Goal: Obtain resource: Obtain resource

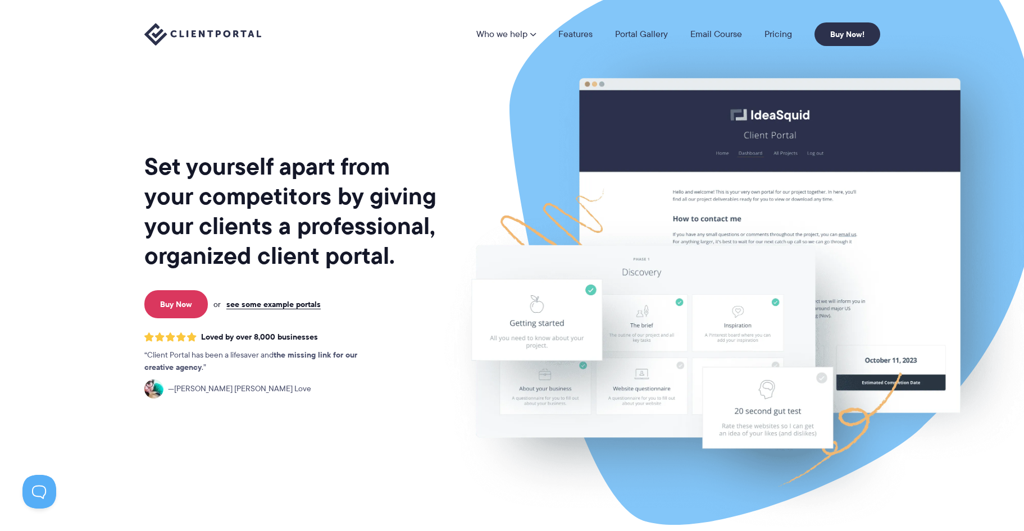
click at [665, 296] on img at bounding box center [738, 278] width 629 height 538
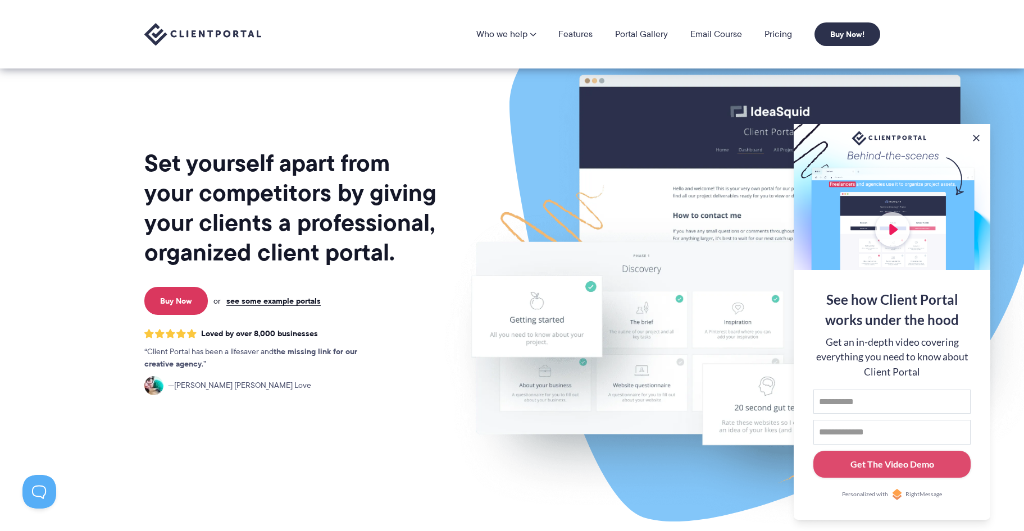
click at [484, 166] on img at bounding box center [738, 275] width 629 height 538
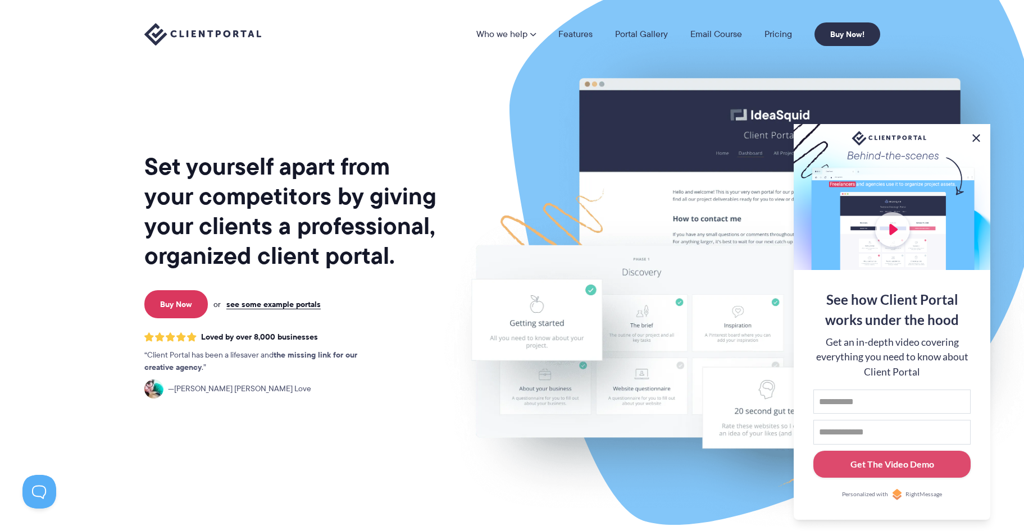
click at [977, 134] on button at bounding box center [975, 137] width 13 height 13
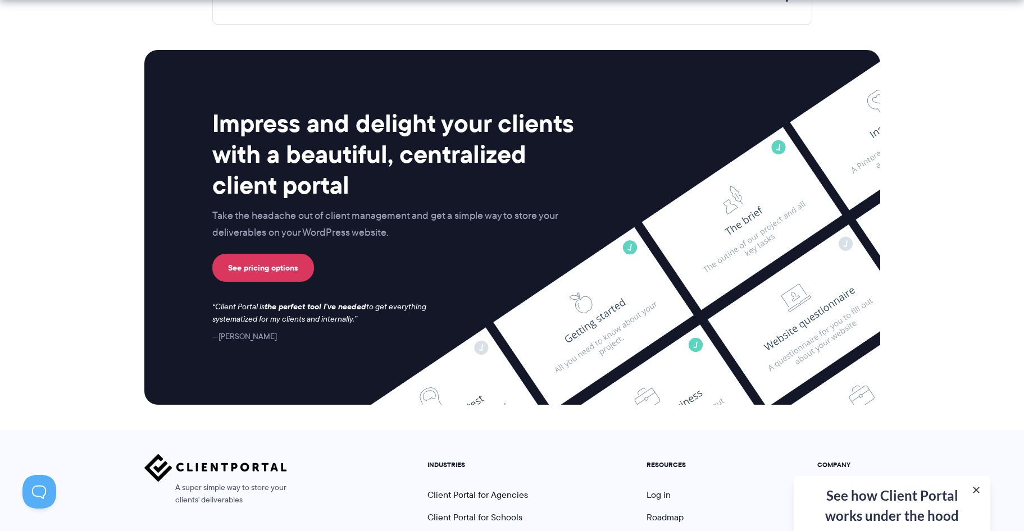
scroll to position [4622, 0]
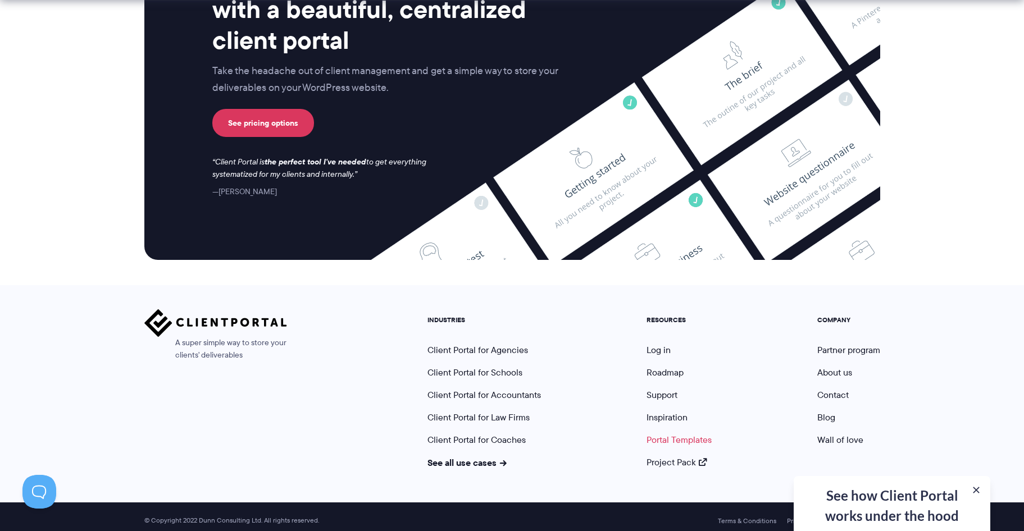
click at [686, 434] on link "Portal Templates" at bounding box center [678, 439] width 65 height 13
click at [883, 495] on div "See how Client Portal works under the hood Get an in-depth video covering every…" at bounding box center [891, 503] width 197 height 55
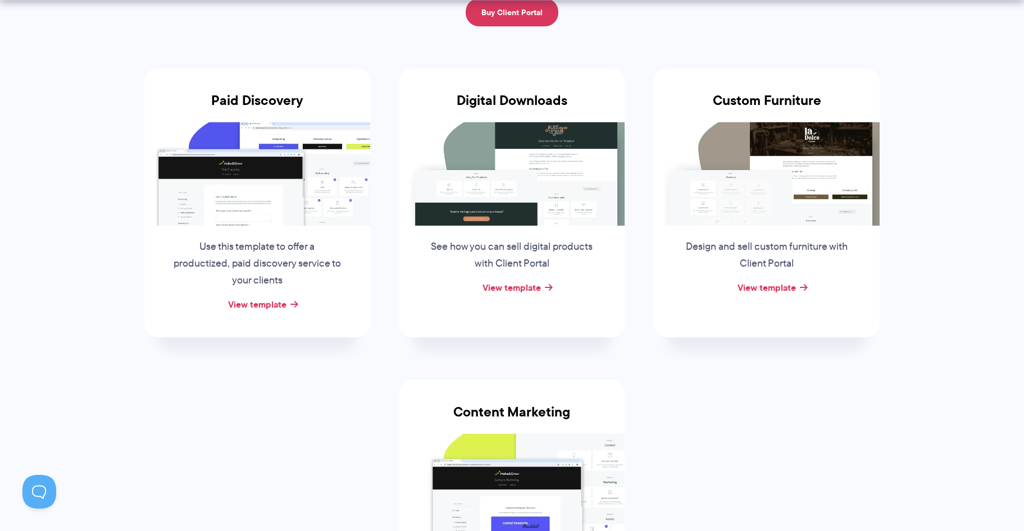
scroll to position [327, 0]
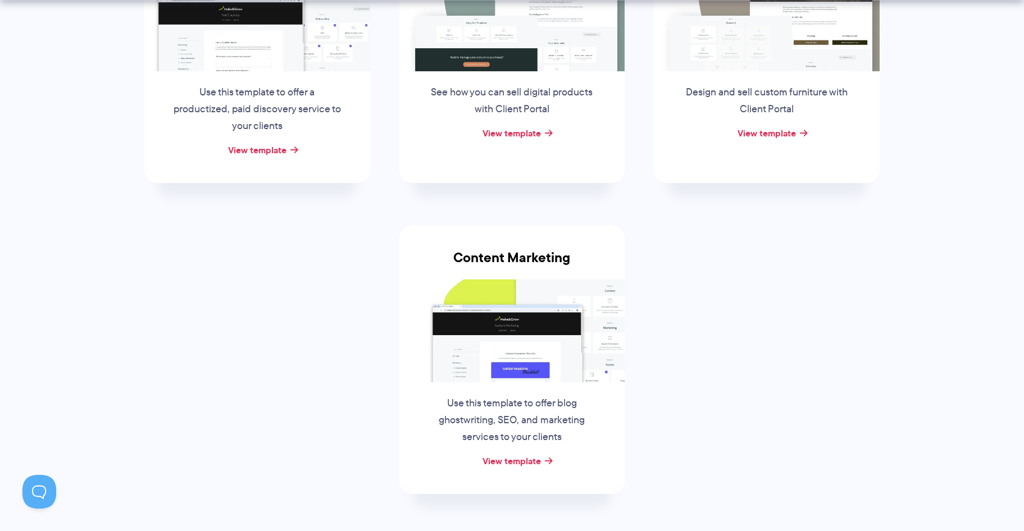
click at [706, 300] on ul "Paid Discovery Use this template to offer a productized, paid discovery service…" at bounding box center [512, 204] width 765 height 623
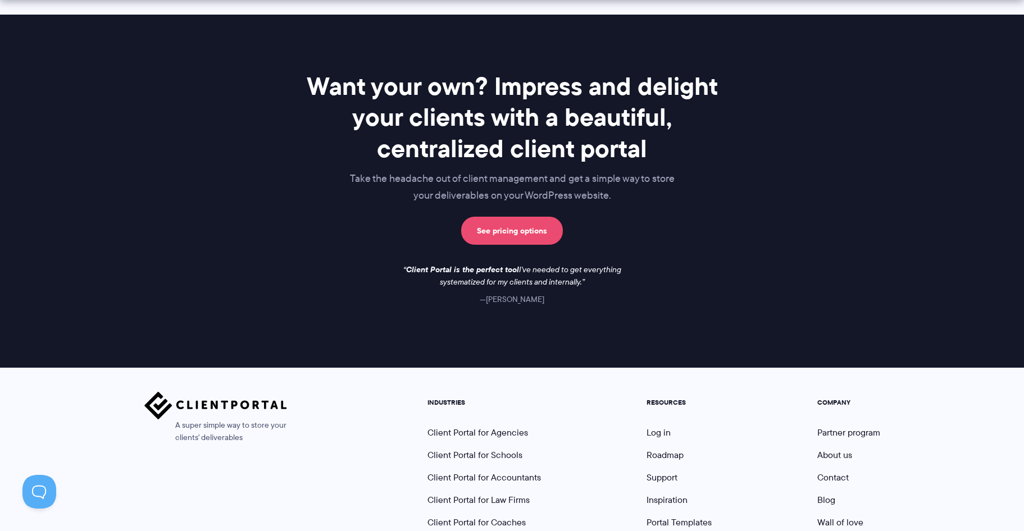
scroll to position [954, 0]
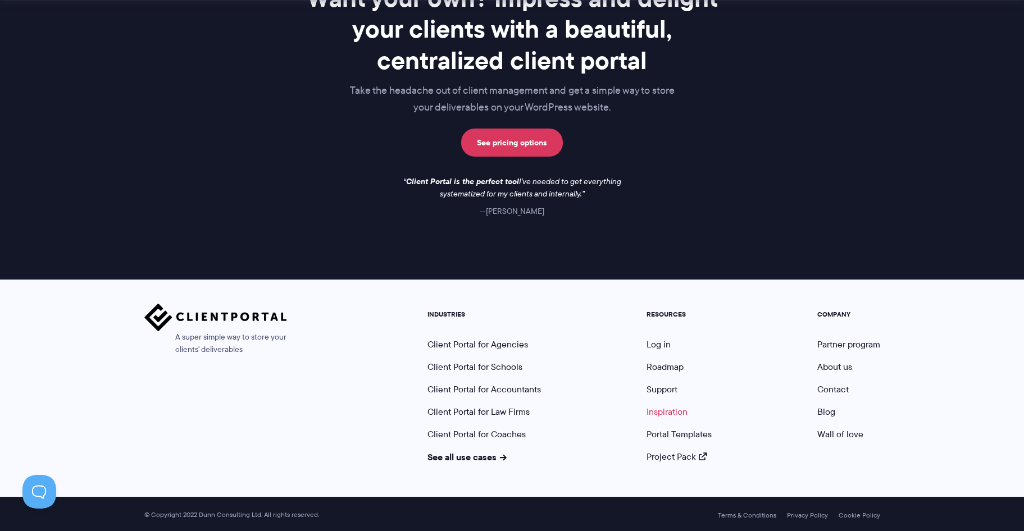
click at [668, 412] on link "Inspiration" at bounding box center [666, 411] width 41 height 13
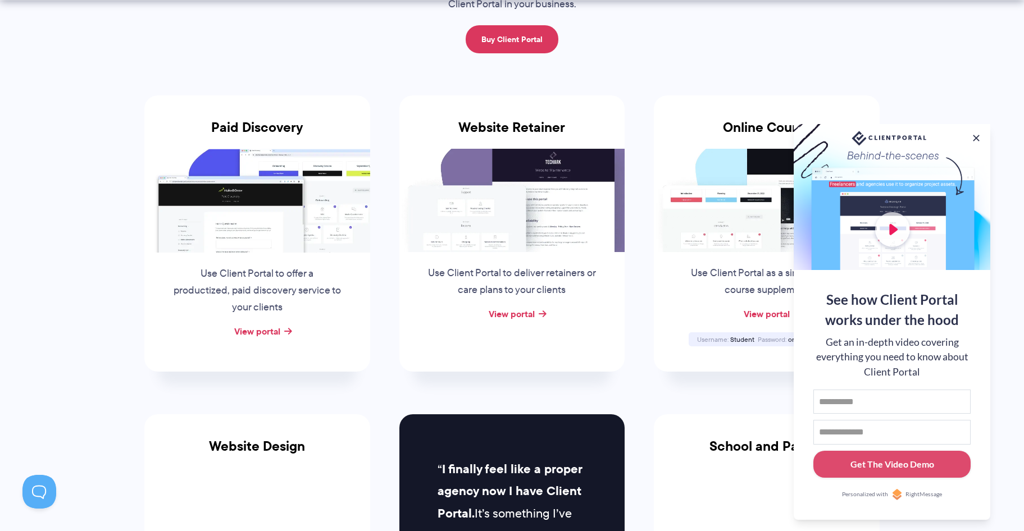
scroll to position [163, 0]
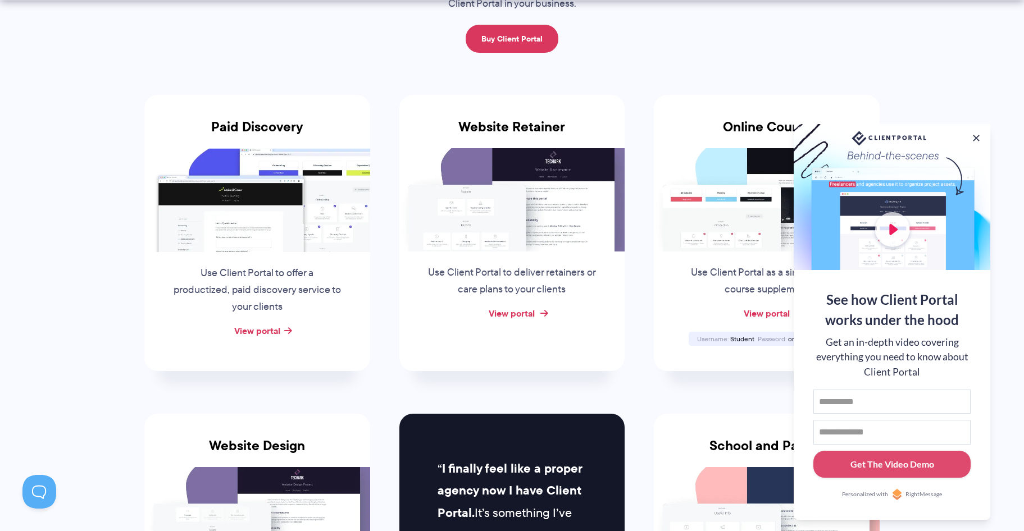
click at [523, 313] on link "View portal" at bounding box center [511, 313] width 46 height 13
click at [897, 401] on input "First name" at bounding box center [891, 402] width 157 height 25
type input "***"
type input "**********"
click at [905, 463] on div "Get The Video Demo" at bounding box center [892, 464] width 84 height 13
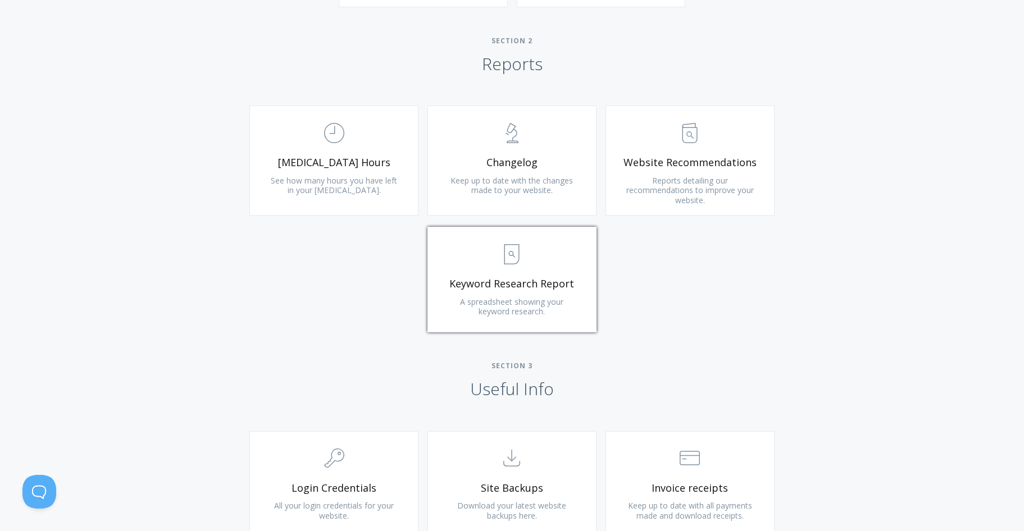
scroll to position [938, 0]
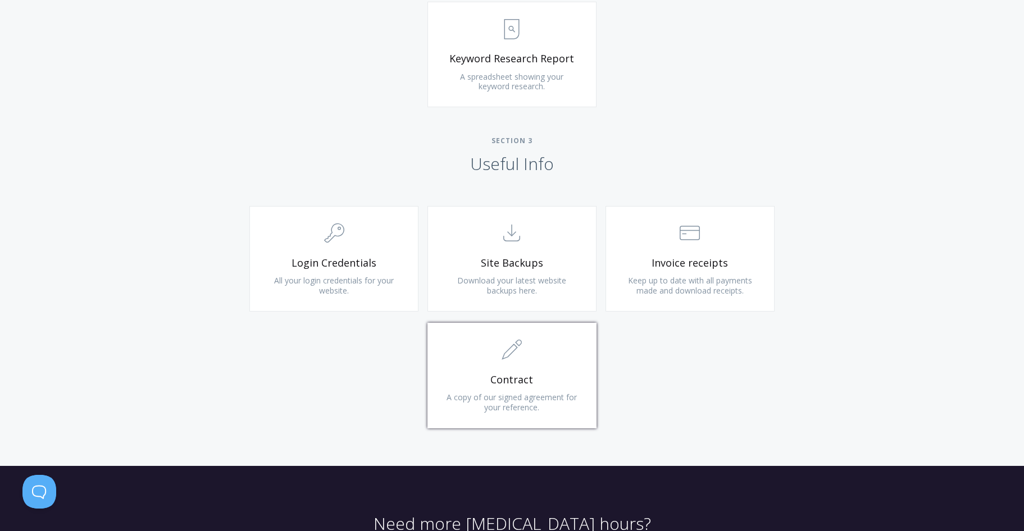
click at [568, 379] on span "Contract" at bounding box center [512, 379] width 134 height 13
click at [508, 272] on link ".st0{fill:none;stroke:#000000;stroke-width:2;stroke-miterlimit:10;} Untitled-15…" at bounding box center [511, 259] width 169 height 106
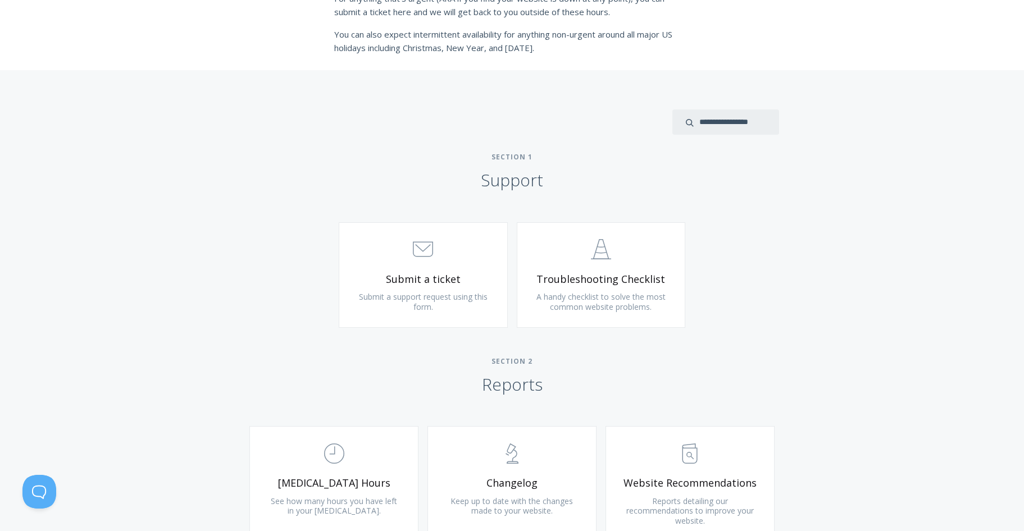
scroll to position [356, 0]
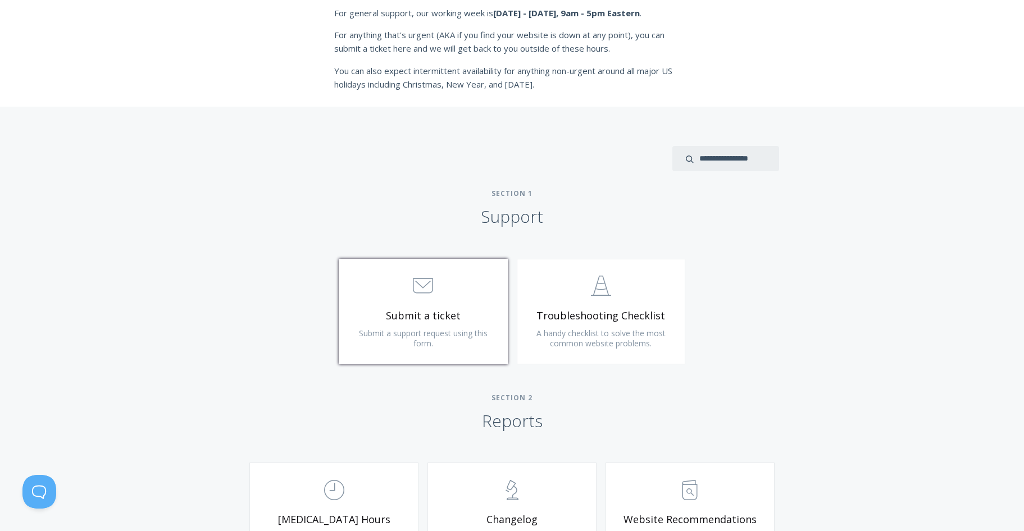
click at [419, 321] on span "Submit a ticket" at bounding box center [423, 315] width 134 height 13
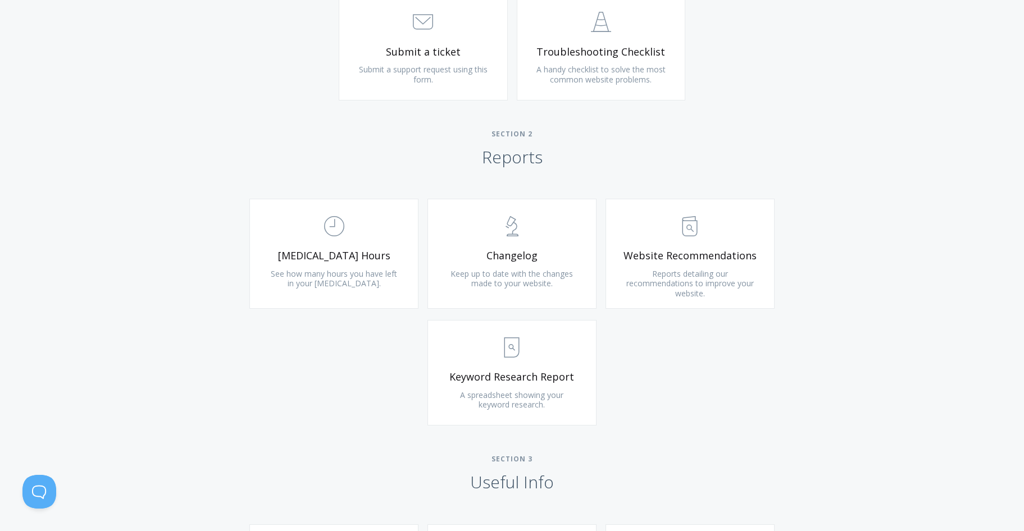
scroll to position [919, 0]
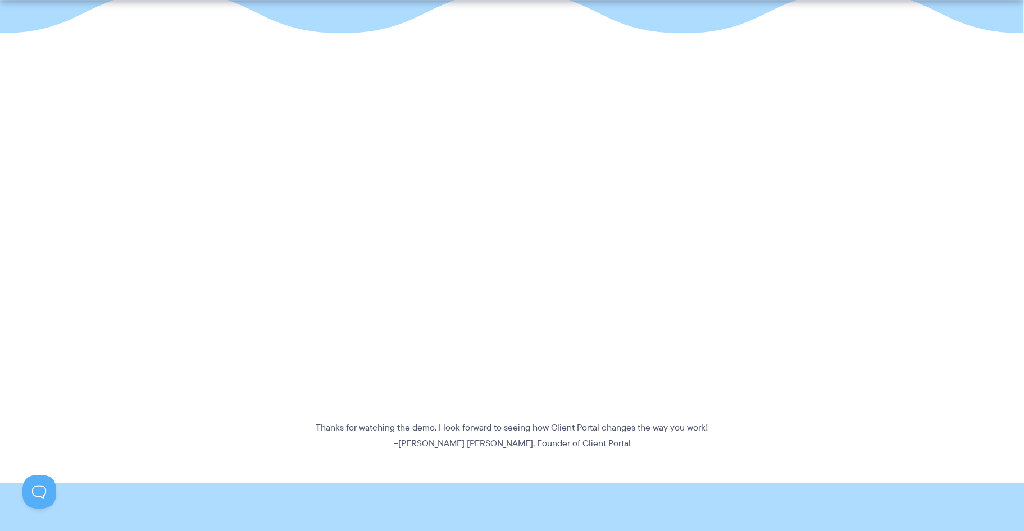
scroll to position [240, 0]
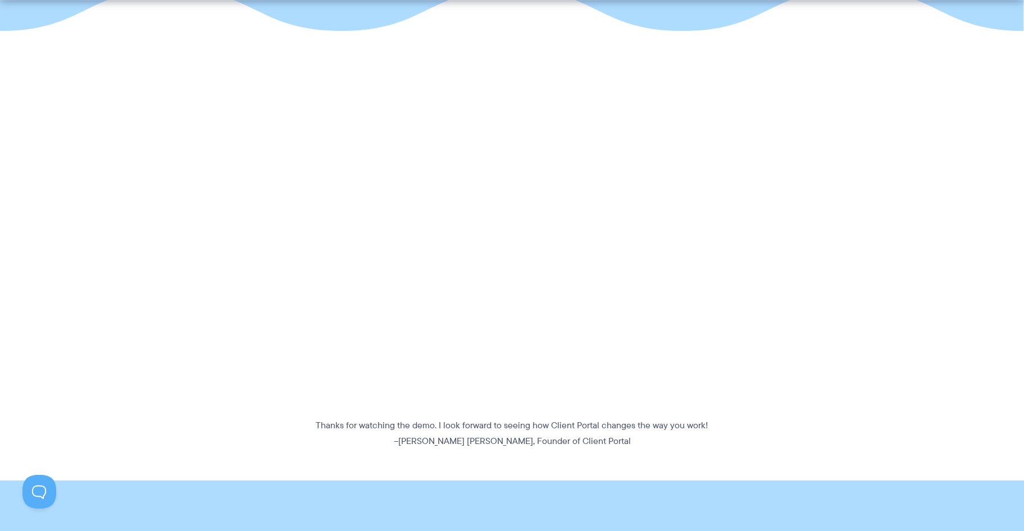
click at [810, 258] on section "Thanks for watching the demo. I look forward to seeing how Client Portal change…" at bounding box center [512, 255] width 1024 height 387
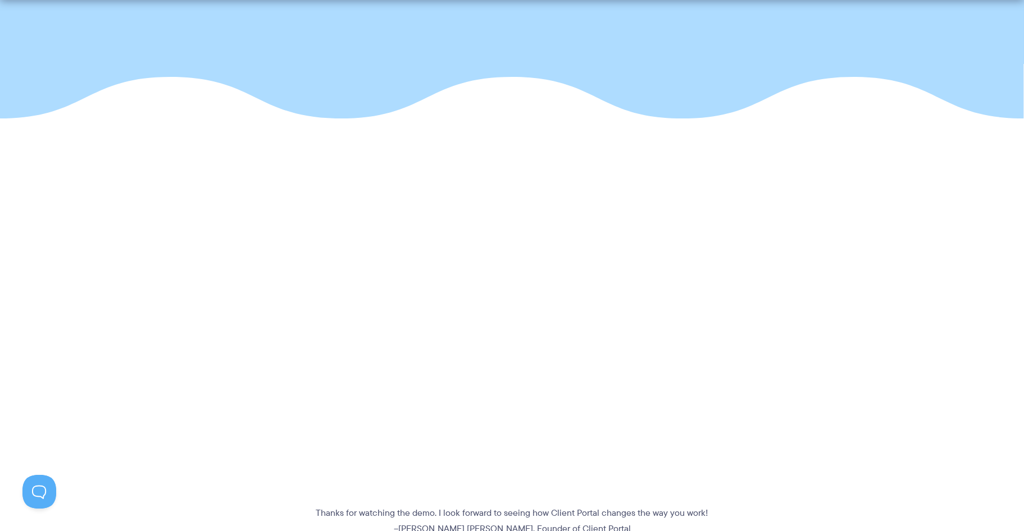
scroll to position [185, 0]
